Goal: Book appointment/travel/reservation

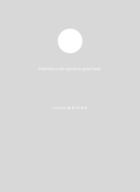
select select "es"
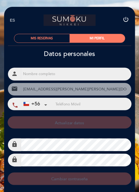
click at [126, 18] on icon "power_settings_new" at bounding box center [125, 19] width 7 height 7
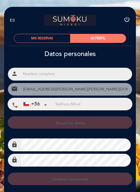
select select "es"
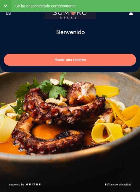
click at [97, 59] on button "Hacer una reserva" at bounding box center [70, 60] width 133 height 12
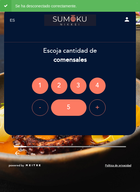
click at [58, 82] on div "2" at bounding box center [59, 86] width 16 height 16
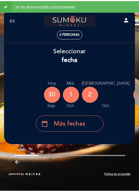
scroll to position [0, 17]
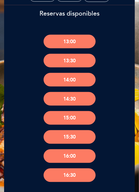
scroll to position [86, 0]
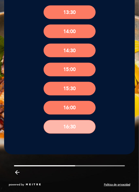
click at [68, 126] on button "16:30" at bounding box center [70, 127] width 52 height 14
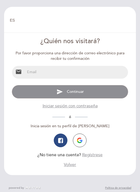
select select "es"
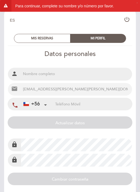
click at [79, 74] on input "text" at bounding box center [76, 74] width 111 height 13
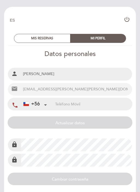
type input "[PERSON_NAME]"
click at [89, 102] on input "tel" at bounding box center [93, 104] width 77 height 12
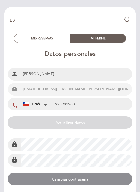
click at [93, 100] on input "923981988" at bounding box center [93, 104] width 77 height 12
click at [57, 75] on input "[PERSON_NAME]" at bounding box center [76, 74] width 111 height 13
click at [73, 105] on input "923981988" at bounding box center [93, 104] width 77 height 12
click at [56, 105] on input "923981988" at bounding box center [93, 104] width 77 height 12
click at [54, 104] on div "+56 [GEOGRAPHIC_DATA] +56 [GEOGRAPHIC_DATA] +54 [GEOGRAPHIC_DATA] ([GEOGRAPHIC_…" at bounding box center [38, 104] width 34 height 12
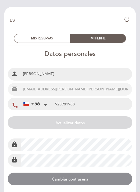
click at [56, 104] on input "923981988" at bounding box center [93, 104] width 77 height 12
click at [74, 104] on input "[PHONE_NUMBER]" at bounding box center [93, 104] width 77 height 12
click at [61, 104] on input "[PHONE_NUMBER]" at bounding box center [93, 104] width 77 height 12
drag, startPoint x: 61, startPoint y: 104, endPoint x: 51, endPoint y: 104, distance: 10.4
click at [51, 104] on div "+56 [GEOGRAPHIC_DATA] +56 [GEOGRAPHIC_DATA] +54 [GEOGRAPHIC_DATA] ([GEOGRAPHIC_…" at bounding box center [76, 104] width 111 height 12
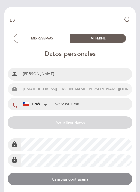
click at [61, 102] on input "56923981988" at bounding box center [93, 104] width 77 height 12
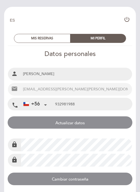
click at [69, 123] on button "Actualizar datos" at bounding box center [70, 123] width 125 height 12
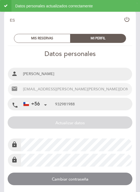
click at [83, 176] on button "Cambiar contraseña" at bounding box center [70, 179] width 125 height 12
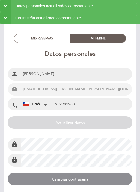
click at [66, 105] on input "932981988" at bounding box center [93, 104] width 77 height 12
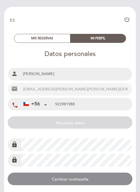
type input "923981988"
click at [82, 105] on input "923981988" at bounding box center [93, 104] width 77 height 12
click at [62, 107] on input "923981988" at bounding box center [93, 104] width 77 height 12
click at [73, 178] on button "Cambiar contraseña" at bounding box center [70, 179] width 125 height 12
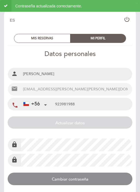
click at [54, 37] on div "MIS RESERVAS" at bounding box center [42, 38] width 56 height 8
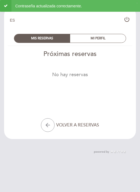
click at [88, 33] on div "MIS RESERVAS MI PERFIL" at bounding box center [70, 38] width 121 height 16
click at [89, 40] on div "MI PERFIL" at bounding box center [98, 38] width 56 height 8
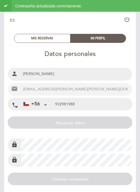
click at [126, 21] on icon "power_settings_new" at bounding box center [127, 19] width 7 height 7
select select "es"
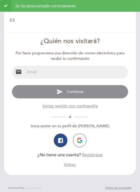
click at [88, 73] on input "email" at bounding box center [76, 72] width 103 height 13
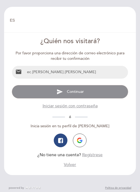
click at [89, 107] on button "Iniciar sesión con contraseña" at bounding box center [70, 106] width 55 height 6
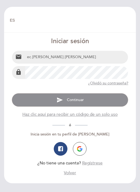
click at [72, 60] on input "ec.[PERSON_NAME].[PERSON_NAME]" at bounding box center [76, 57] width 103 height 13
type input "[EMAIL_ADDRESS][PERSON_NAME][PERSON_NAME][DOMAIN_NAME]"
click at [82, 98] on span "Iniciar sesión y continuar" at bounding box center [75, 100] width 42 height 5
